Goal: Task Accomplishment & Management: Complete application form

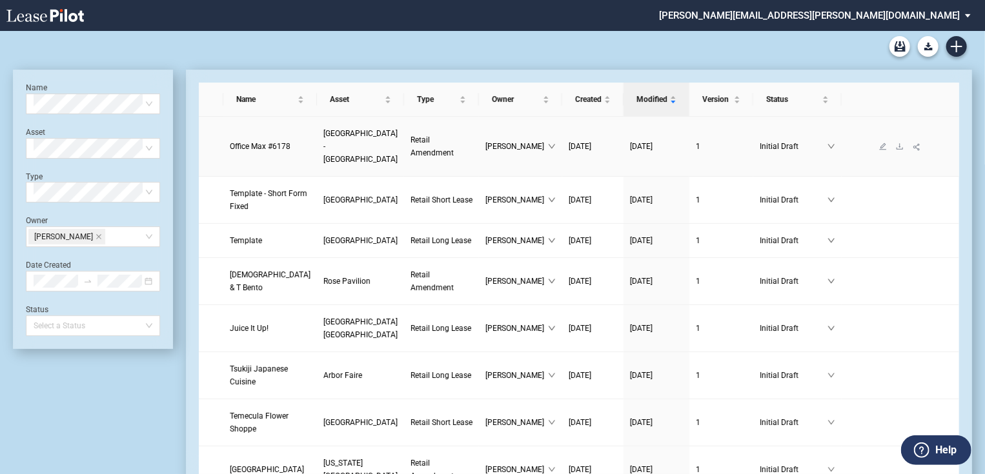
click at [323, 147] on span "Gateway Plaza - Vallejo" at bounding box center [360, 146] width 74 height 35
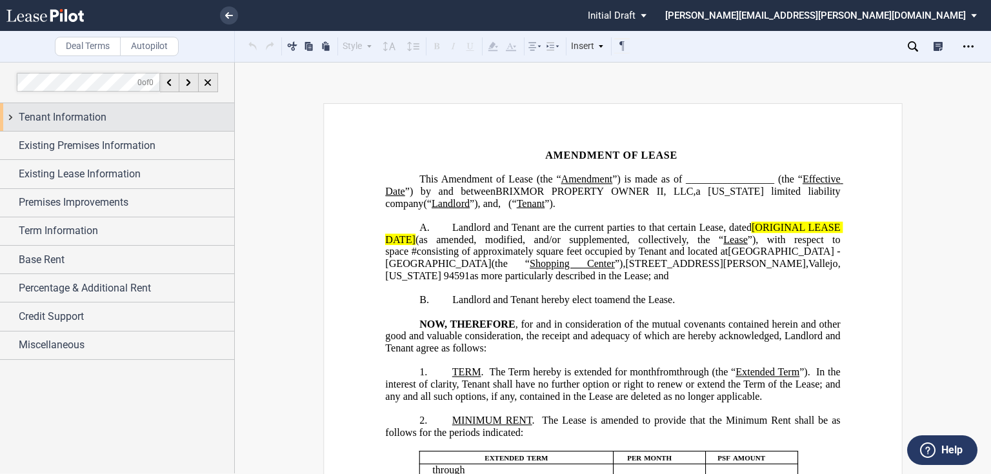
click at [101, 117] on span "Tenant Information" at bounding box center [63, 117] width 88 height 15
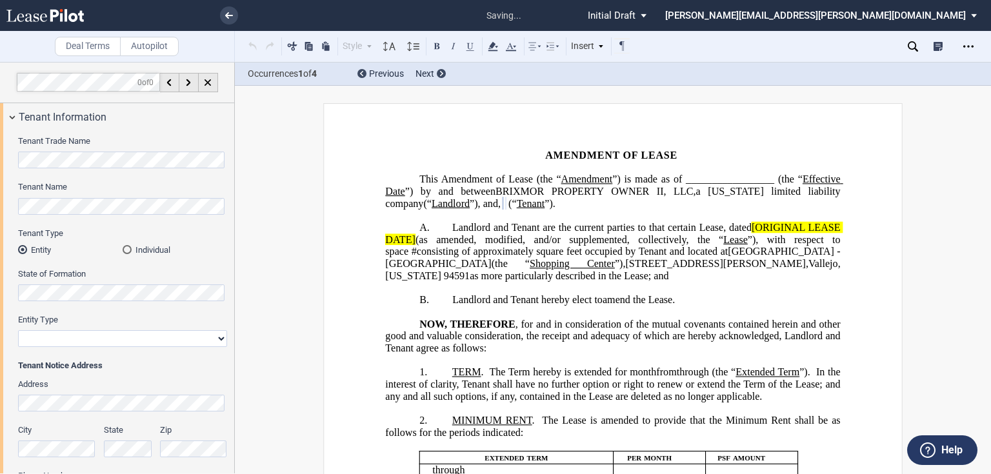
click at [55, 342] on select "Corporation Limited Liability Company General Partnership Limited Partnership O…" at bounding box center [122, 338] width 209 height 17
select select "corporation"
click at [18, 330] on select "Corporation Limited Liability Company General Partnership Limited Partnership O…" at bounding box center [122, 338] width 209 height 17
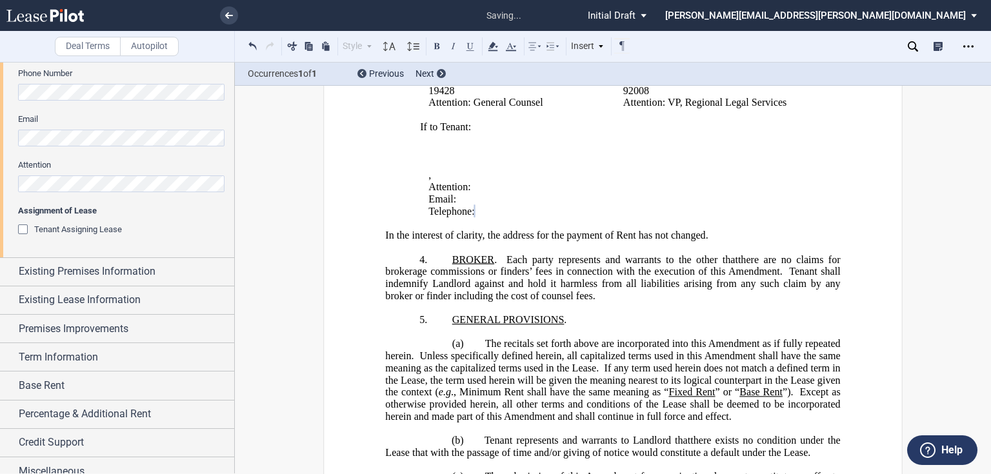
scroll to position [413, 0]
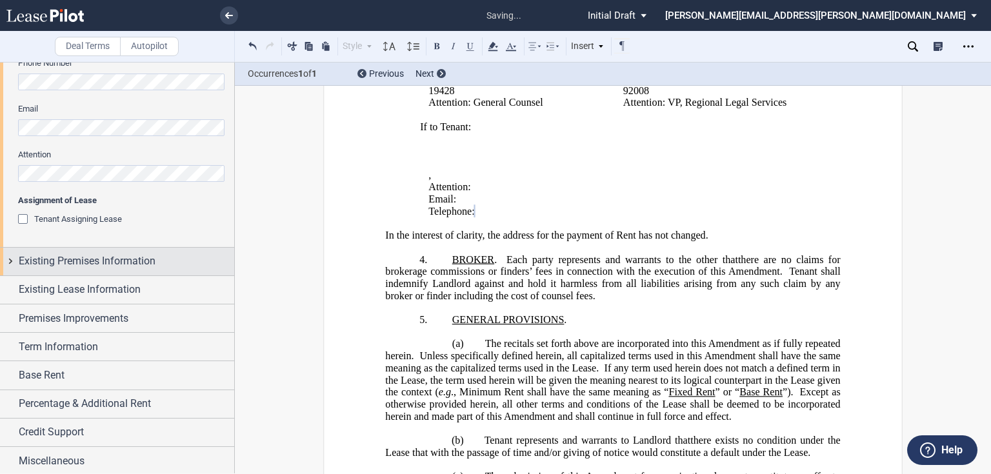
click at [83, 264] on span "Existing Premises Information" at bounding box center [87, 261] width 137 height 15
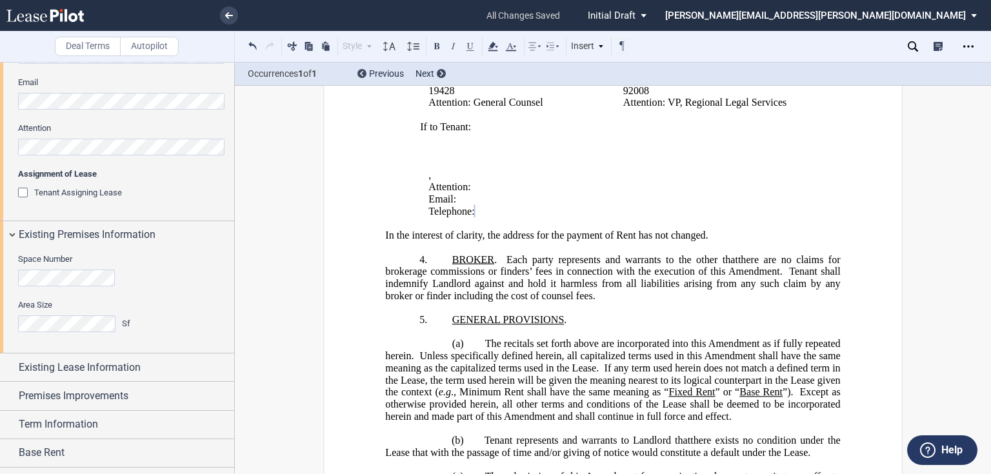
scroll to position [465, 0]
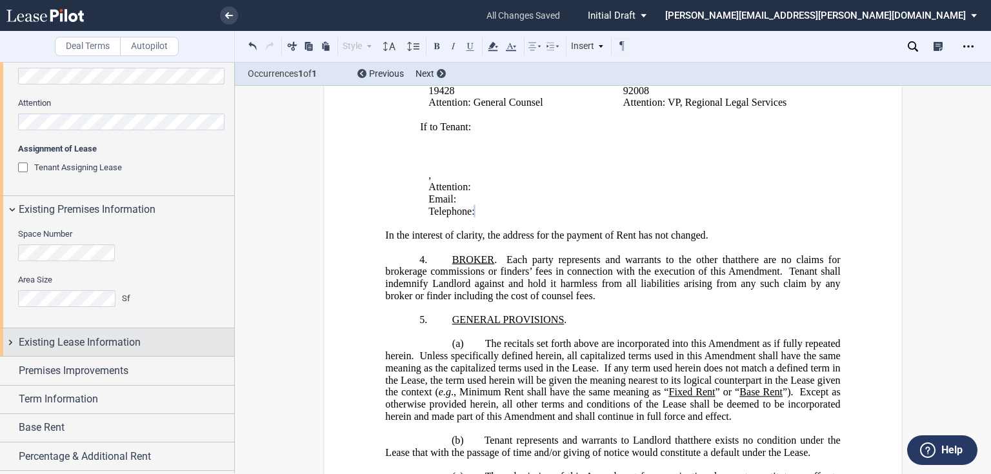
click at [65, 336] on span "Existing Lease Information" at bounding box center [80, 342] width 122 height 15
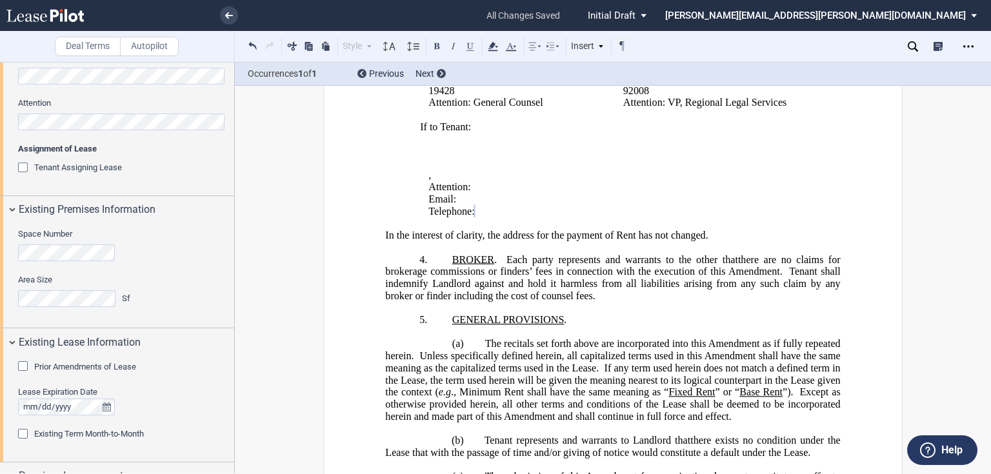
click at [54, 369] on span "Prior Amendments of Lease" at bounding box center [85, 367] width 102 height 10
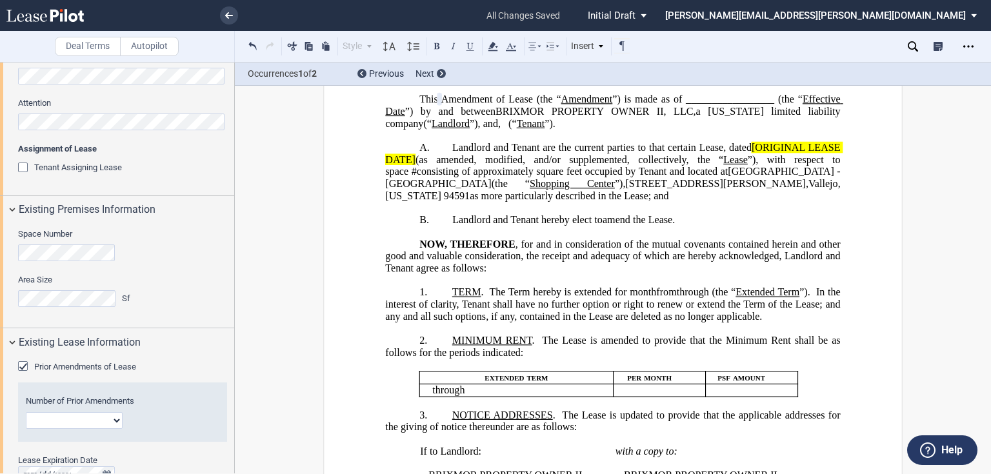
scroll to position [0, 0]
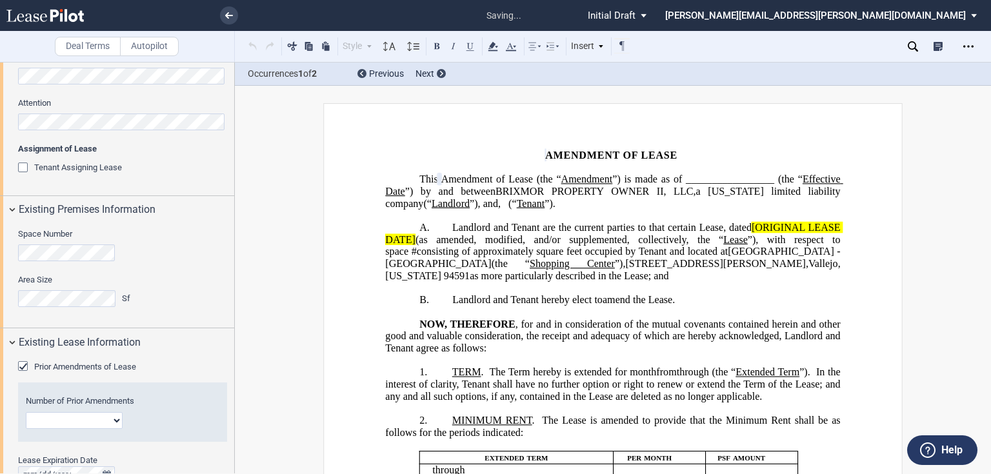
click at [60, 420] on select "1 2 3 4 5 6 7 8 9 10 11 12" at bounding box center [74, 420] width 97 height 17
select select "number:5"
click at [26, 412] on select "1 2 3 4 5 6 7 8 9 10 11 12" at bounding box center [74, 420] width 97 height 17
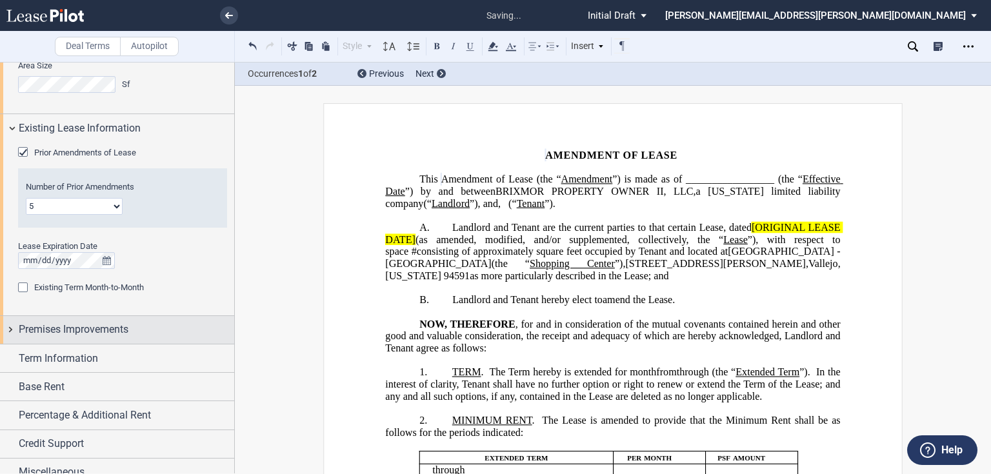
scroll to position [691, 0]
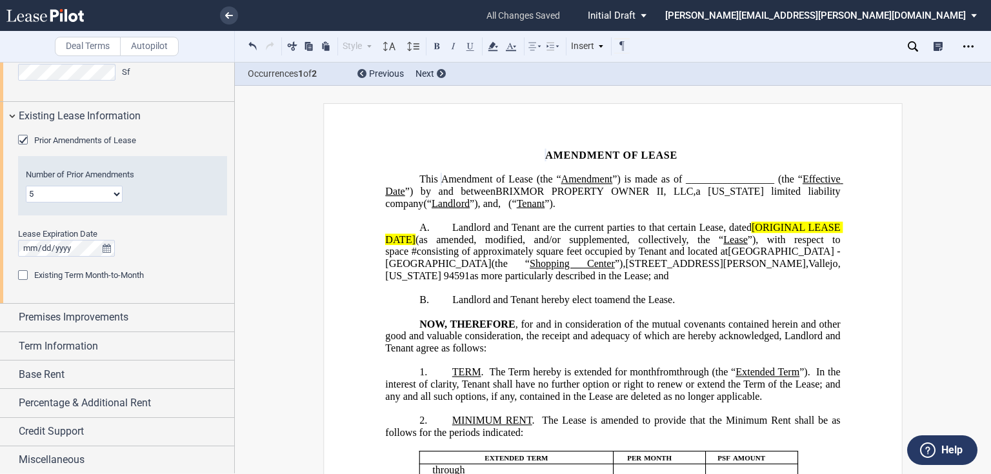
click at [22, 276] on div "Existing Term Month-to-Month" at bounding box center [24, 276] width 13 height 13
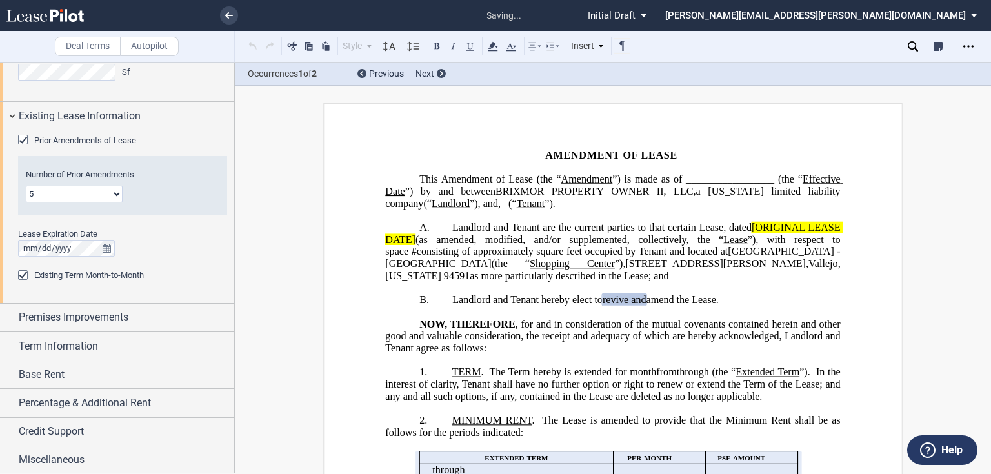
click at [18, 274] on div "Existing Term Month-to-Month" at bounding box center [24, 276] width 13 height 13
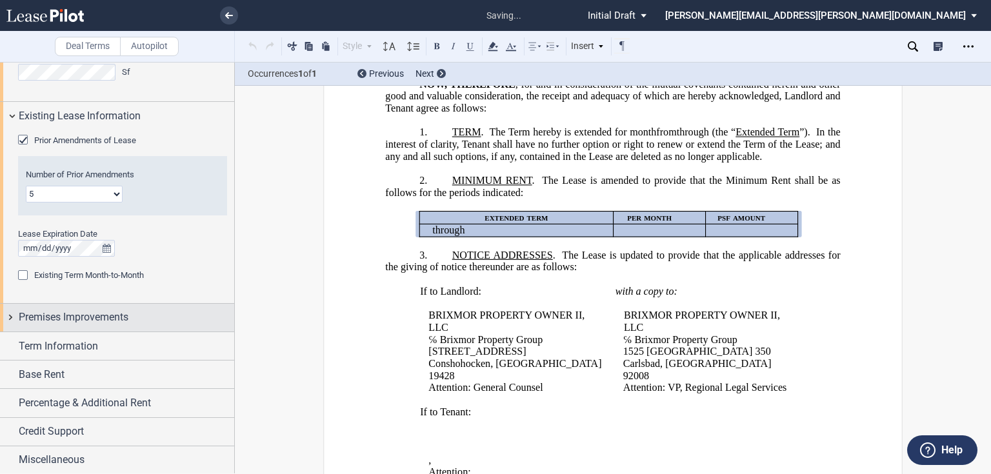
scroll to position [249, 0]
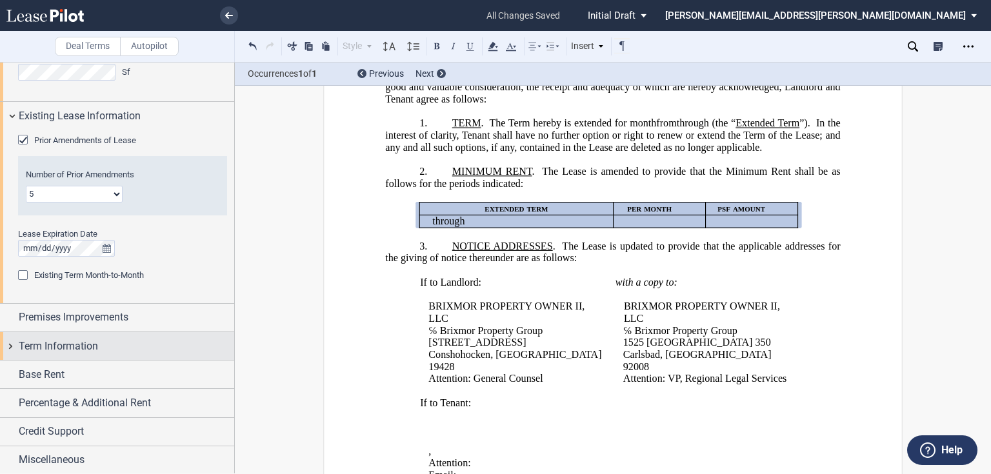
click at [93, 350] on span "Term Information" at bounding box center [58, 346] width 79 height 15
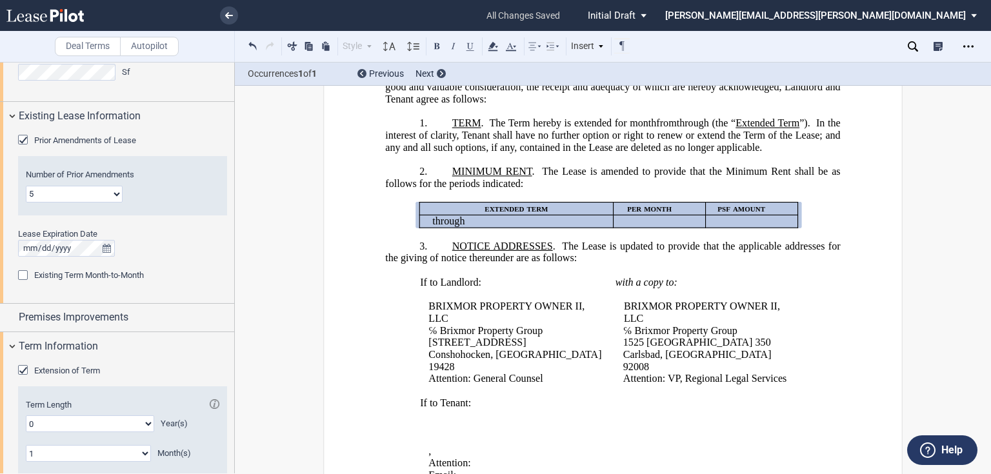
click at [39, 370] on span "Extension of Term" at bounding box center [67, 371] width 66 height 10
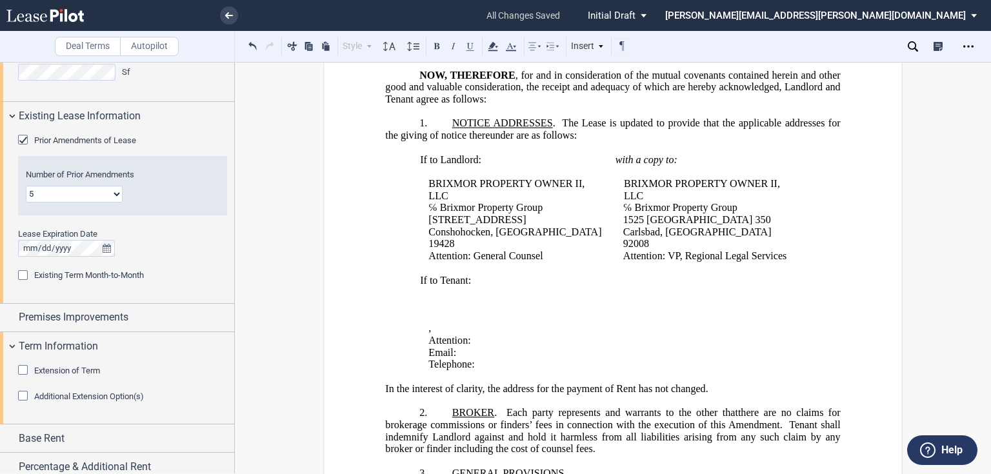
click at [438, 132] on span "The Lease is updated to provide that the applicable addresses for the giving of…" at bounding box center [614, 128] width 458 height 23
click at [447, 119] on p "1. NOTICE ADDRESSES . The Lease is updated to provide that the applicable addre…" at bounding box center [612, 129] width 455 height 24
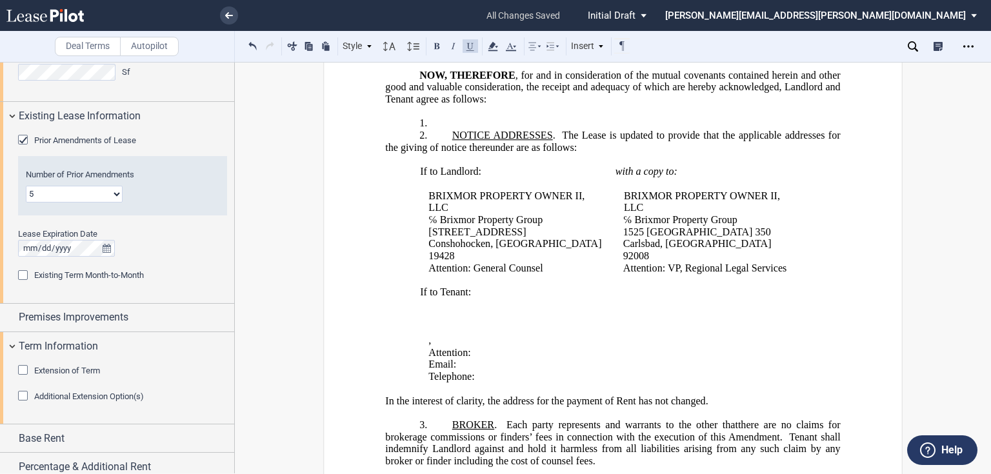
drag, startPoint x: 452, startPoint y: 131, endPoint x: 544, endPoint y: 141, distance: 92.2
click at [544, 141] on p "2. NOTICE ADDRESSES . The Lease is updated to provide that the applicable addre…" at bounding box center [612, 142] width 455 height 24
click at [527, 141] on span "The Lease is updated to provide that the applicable addresses for the giving of…" at bounding box center [614, 141] width 458 height 23
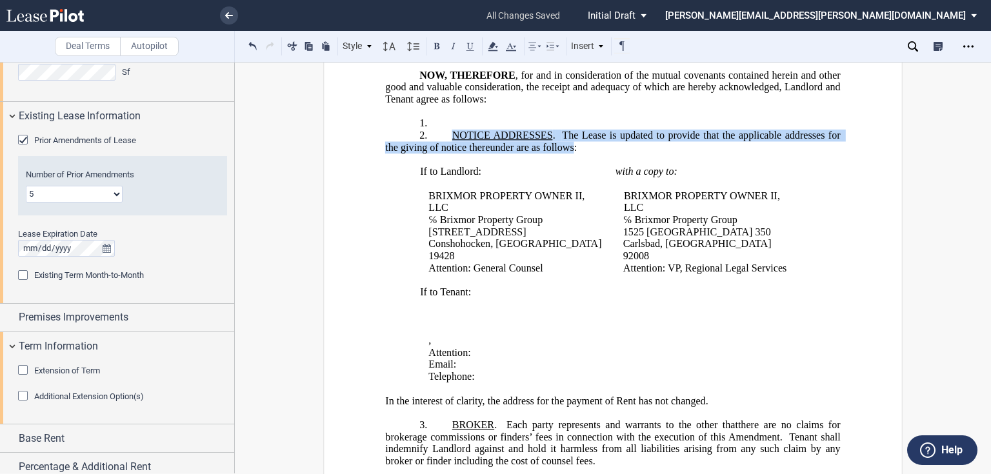
drag, startPoint x: 455, startPoint y: 132, endPoint x: 570, endPoint y: 141, distance: 115.2
click at [570, 141] on span "NOTICE ADDRESSES . The Lease is updated to provide that the applicable addresse…" at bounding box center [614, 141] width 458 height 23
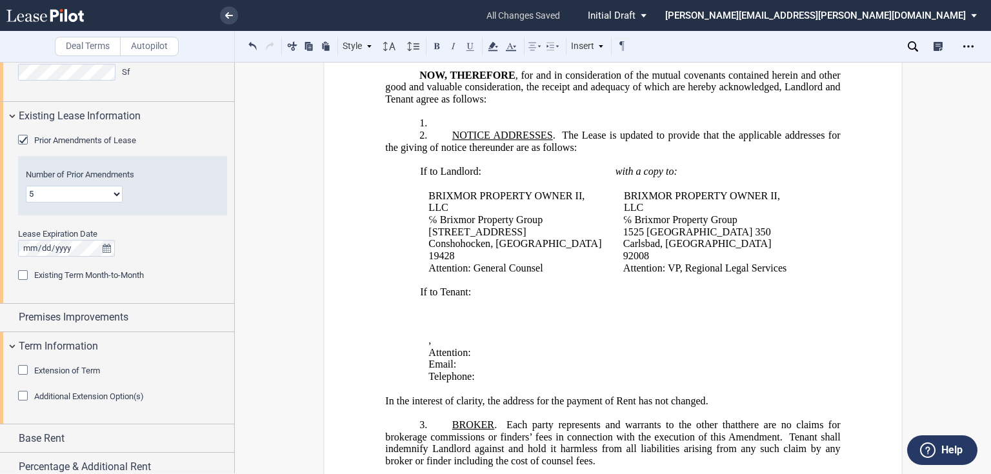
click at [469, 117] on p "1. ﻿" at bounding box center [612, 123] width 455 height 12
click at [470, 117] on p "1. ﻿" at bounding box center [612, 123] width 455 height 12
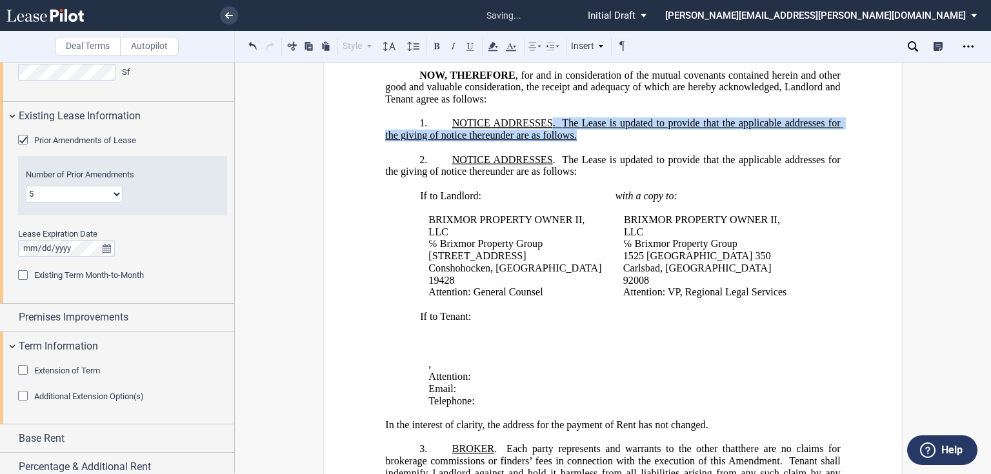
drag, startPoint x: 550, startPoint y: 124, endPoint x: 576, endPoint y: 132, distance: 27.1
click at [576, 132] on p "1. ﻿ NOTICE ADDRESSES . The Lease is updated to provide that the applicable add…" at bounding box center [612, 129] width 455 height 24
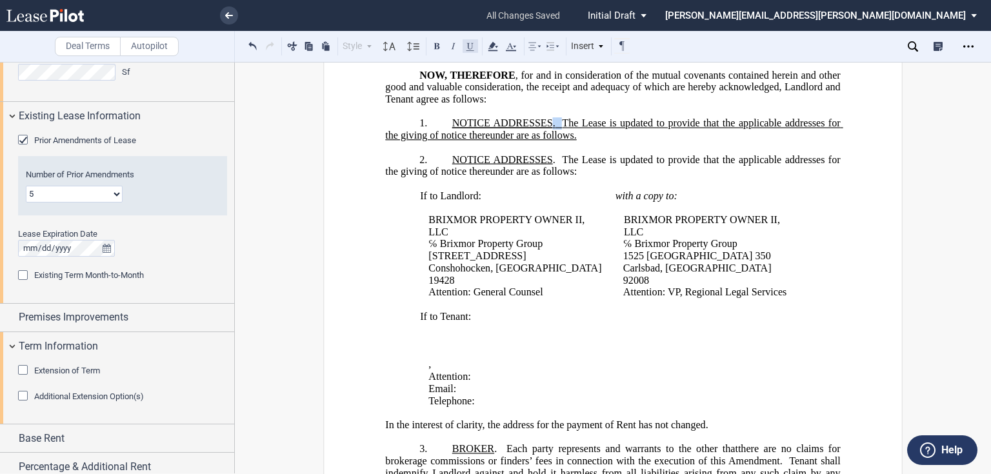
click at [469, 46] on button at bounding box center [470, 45] width 15 height 15
click at [511, 124] on span "NOTICE ADDRESSES" at bounding box center [502, 123] width 101 height 12
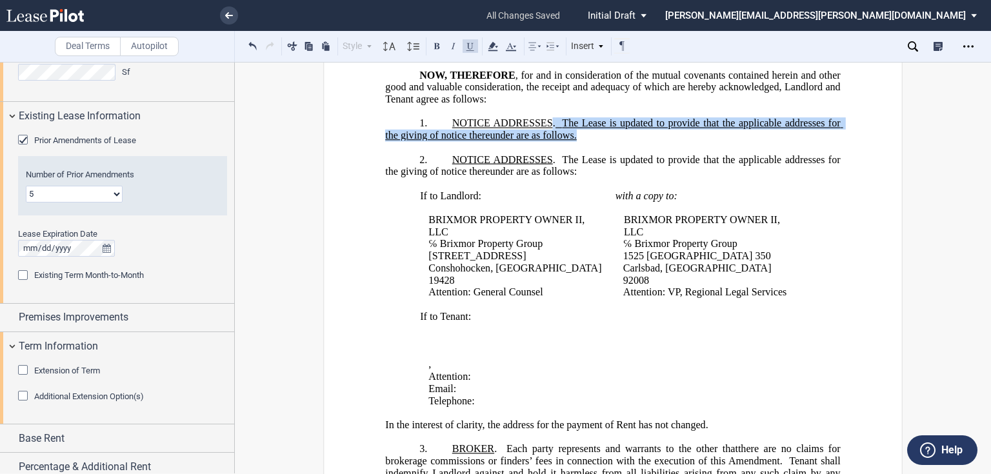
drag, startPoint x: 551, startPoint y: 123, endPoint x: 573, endPoint y: 128, distance: 23.3
click at [573, 128] on span "NOTICE ADDRESSES . The Lease is updated to provide that the applicable addresse…" at bounding box center [614, 128] width 458 height 23
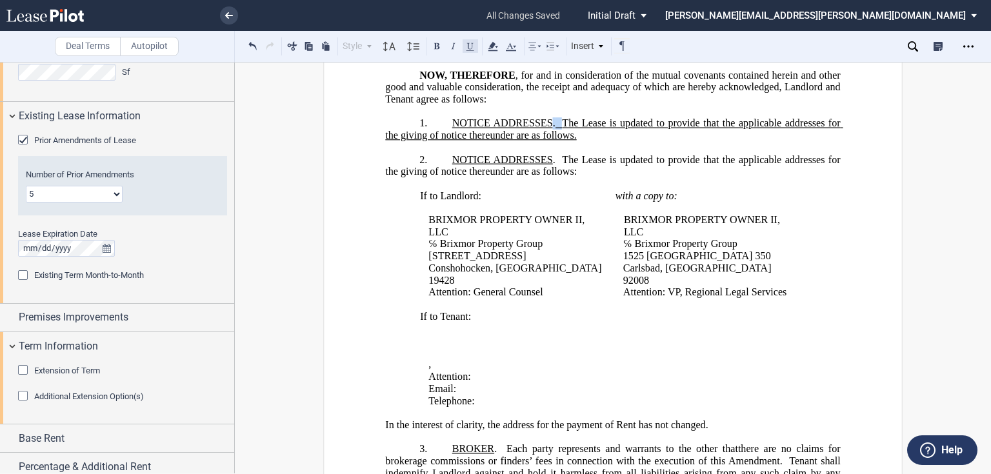
click at [469, 49] on button at bounding box center [470, 45] width 15 height 15
click at [500, 134] on span "The Lease is updated to provide that the applicable addresses for the giving of…" at bounding box center [614, 128] width 458 height 23
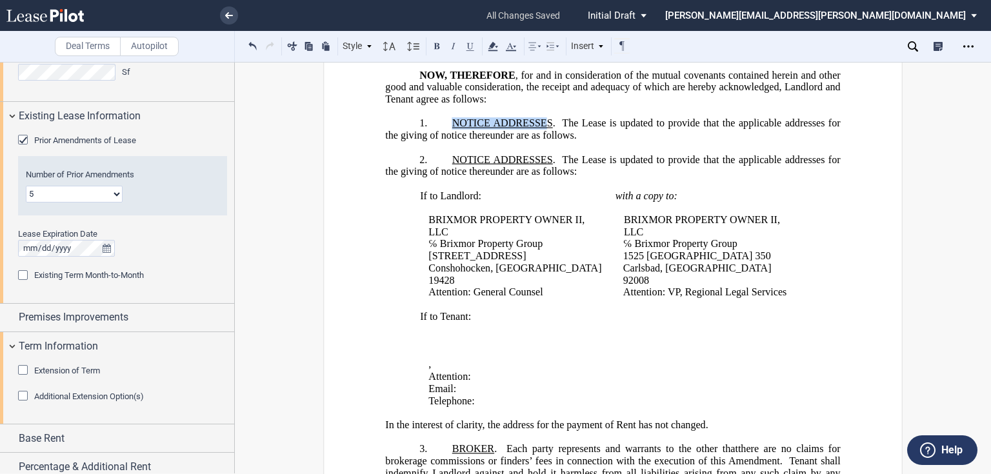
drag, startPoint x: 446, startPoint y: 119, endPoint x: 547, endPoint y: 121, distance: 100.7
click at [547, 121] on p "1. ﻿ NOTICE ADDRESSES . The Lease is updated to provide that the applicable add…" at bounding box center [612, 129] width 455 height 24
click at [549, 118] on span "NOTICE ADDRESSES" at bounding box center [502, 123] width 101 height 12
click at [452, 122] on span "NOTICE ADDRESSES" at bounding box center [502, 123] width 101 height 12
